Goal: Task Accomplishment & Management: Manage account settings

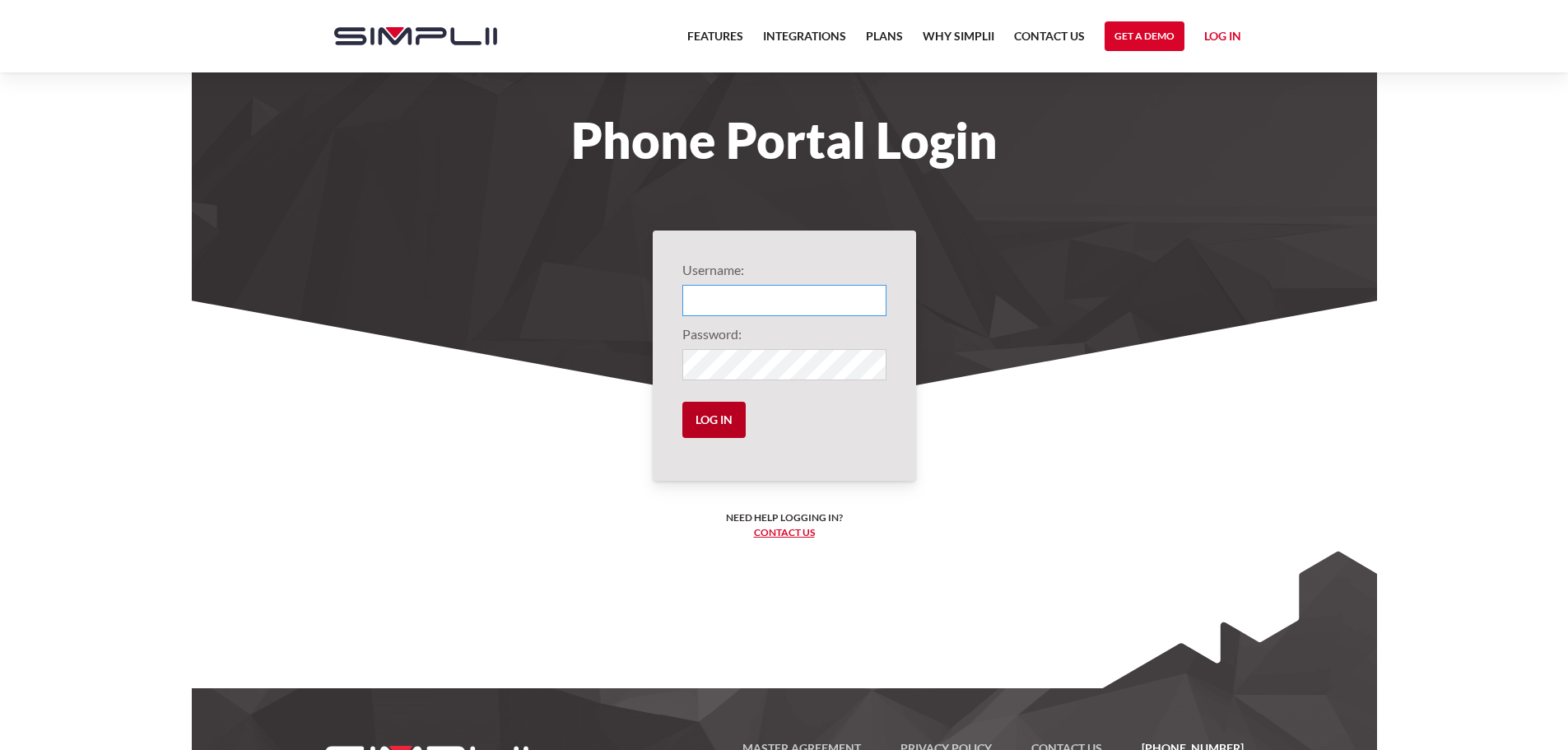
type input "4103@puritytech"
click at [706, 413] on input "Log in" at bounding box center [714, 420] width 63 height 36
